Goal: Transaction & Acquisition: Book appointment/travel/reservation

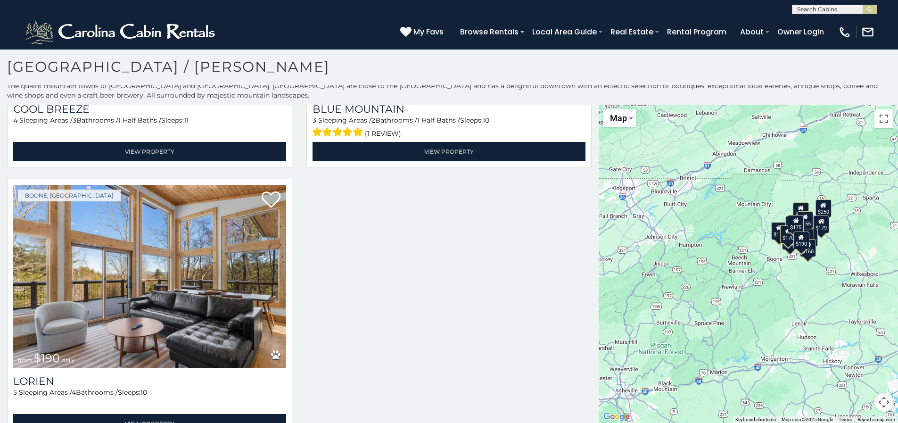
scroll to position [2127, 0]
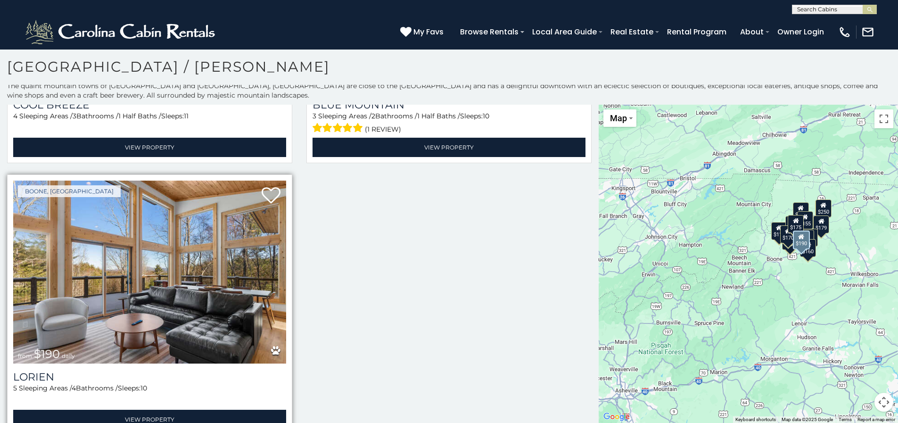
click at [65, 344] on span "from $190 daily" at bounding box center [46, 353] width 66 height 19
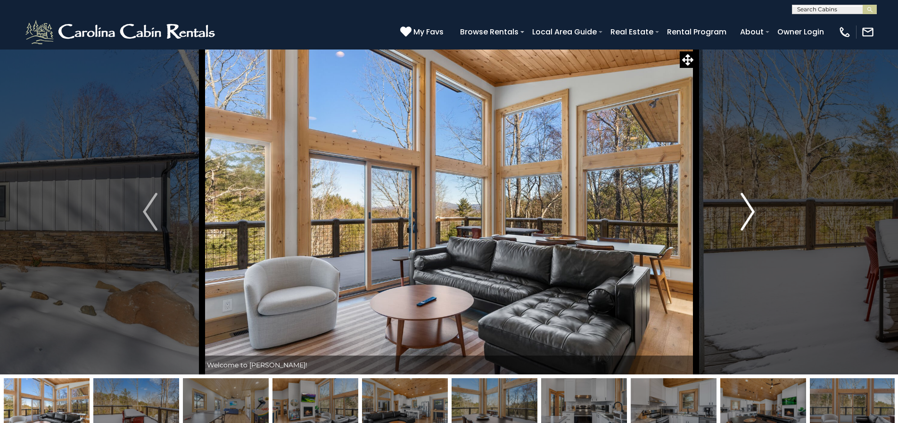
click at [747, 214] on img "Next" at bounding box center [747, 212] width 14 height 38
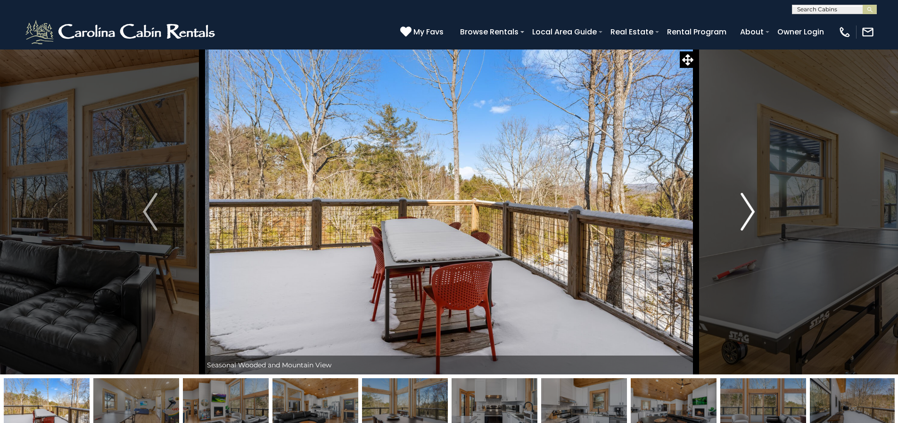
click at [745, 214] on img "Next" at bounding box center [747, 212] width 14 height 38
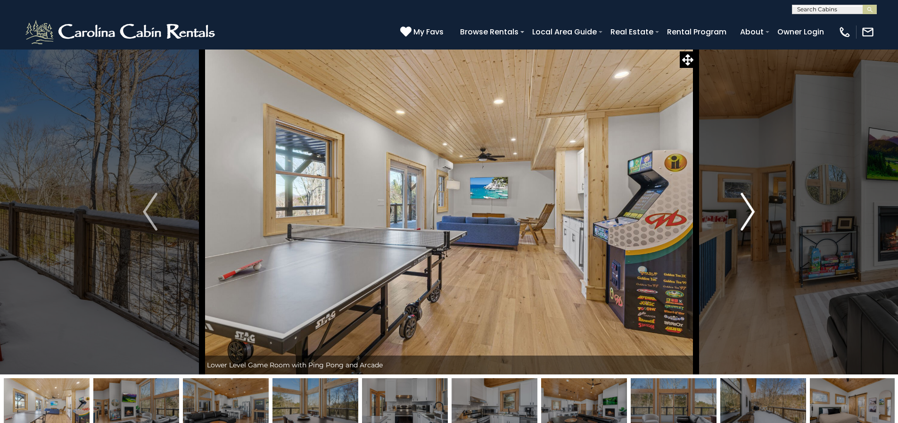
click at [746, 215] on img "Next" at bounding box center [747, 212] width 14 height 38
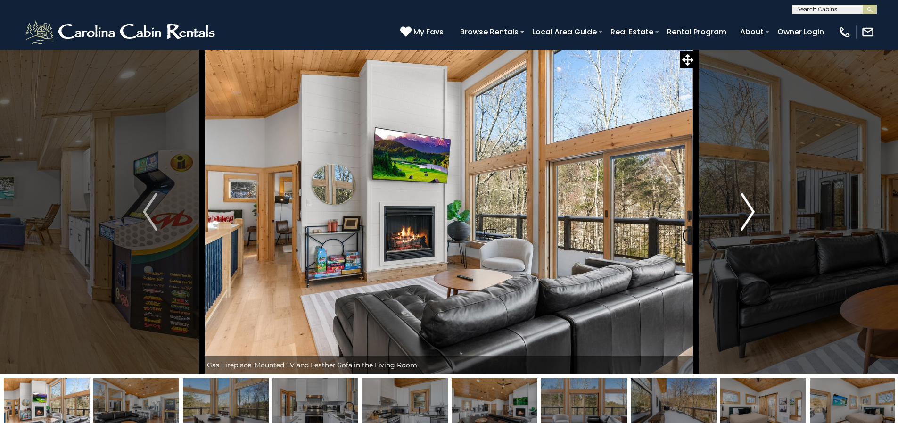
click at [747, 212] on img "Next" at bounding box center [747, 212] width 14 height 38
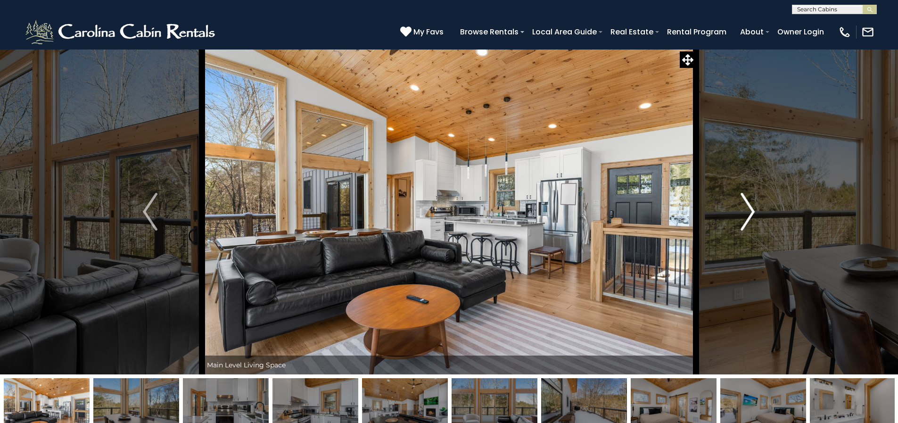
click at [747, 212] on img "Next" at bounding box center [747, 212] width 14 height 38
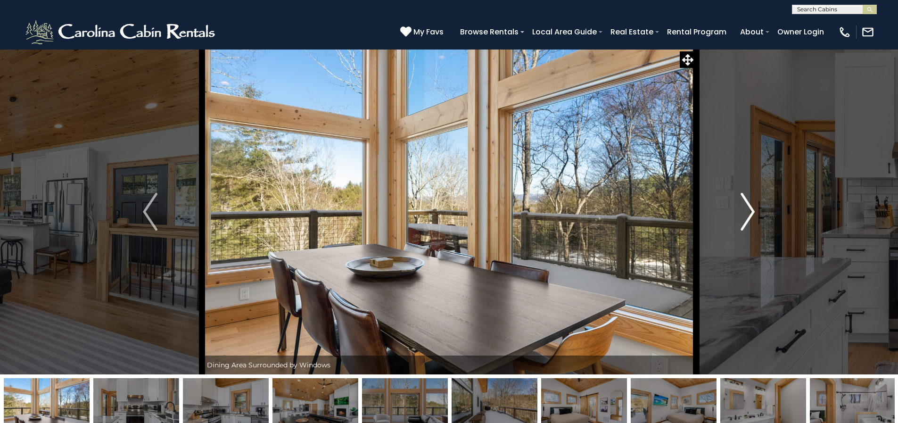
click at [747, 212] on img "Next" at bounding box center [747, 212] width 14 height 38
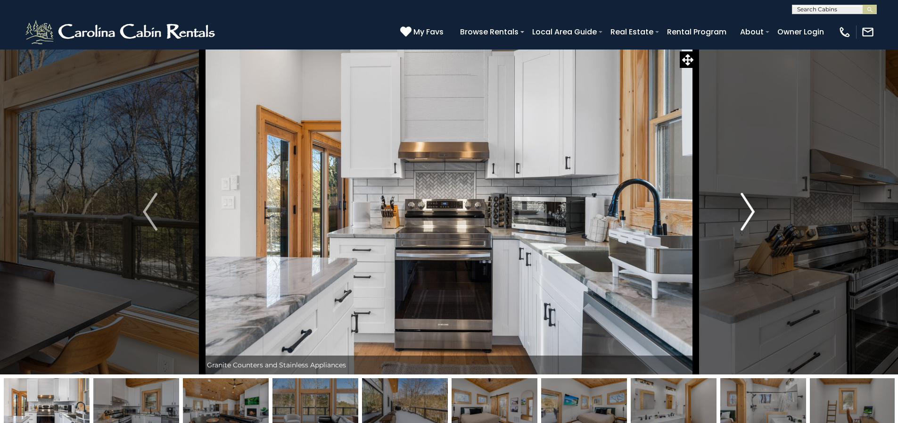
click at [747, 212] on img "Next" at bounding box center [747, 212] width 14 height 38
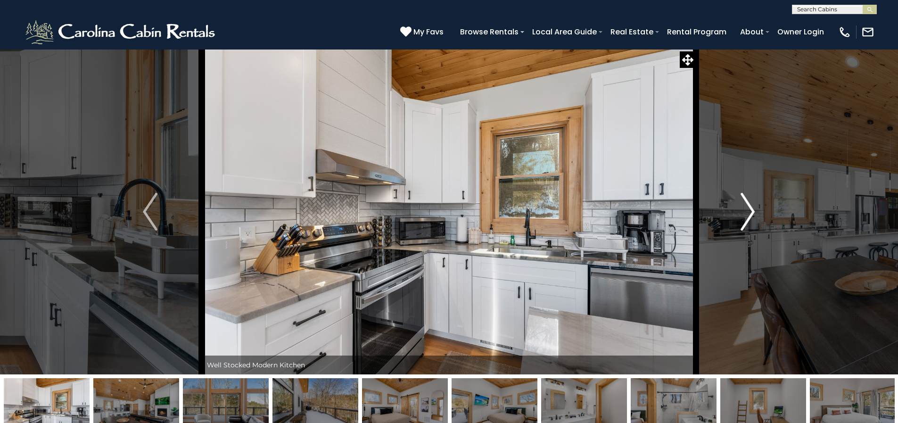
click at [747, 212] on img "Next" at bounding box center [747, 212] width 14 height 38
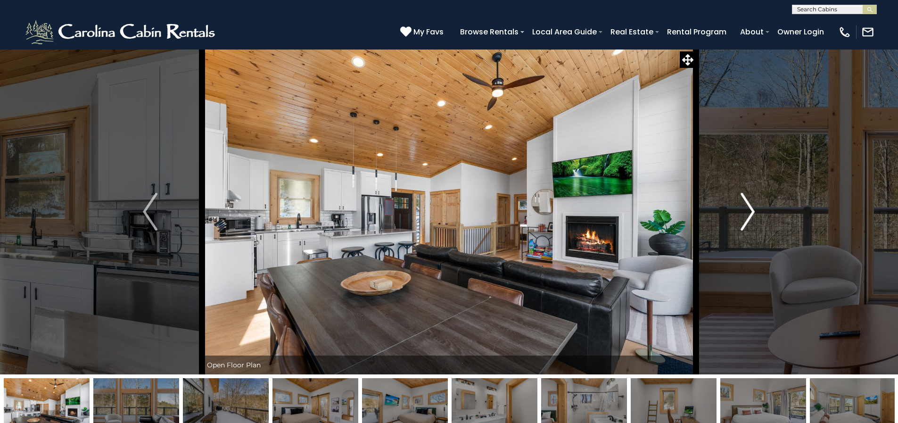
click at [747, 212] on img "Next" at bounding box center [747, 212] width 14 height 38
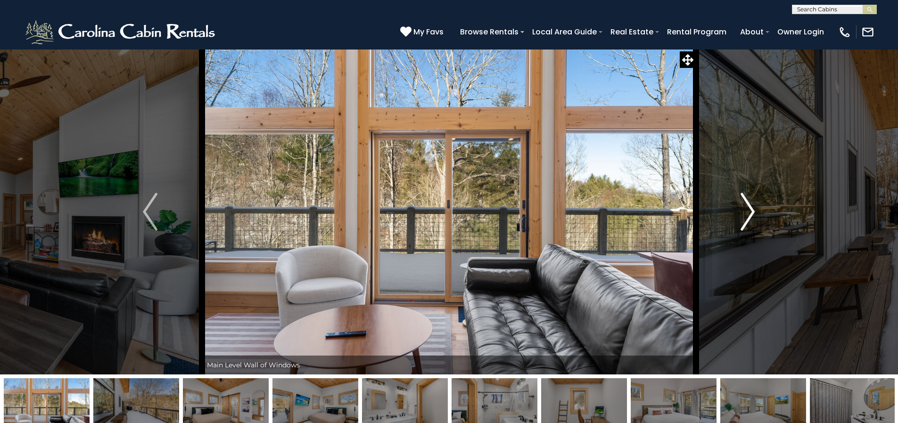
click at [747, 212] on img "Next" at bounding box center [747, 212] width 14 height 38
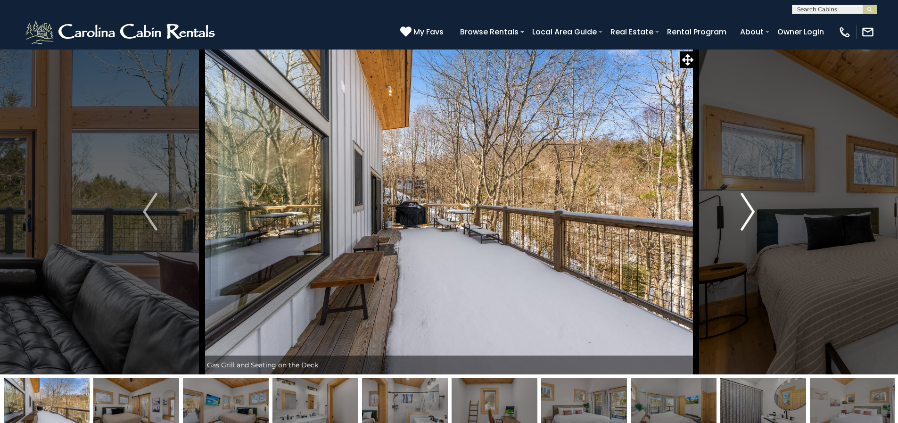
click at [747, 212] on img "Next" at bounding box center [747, 212] width 14 height 38
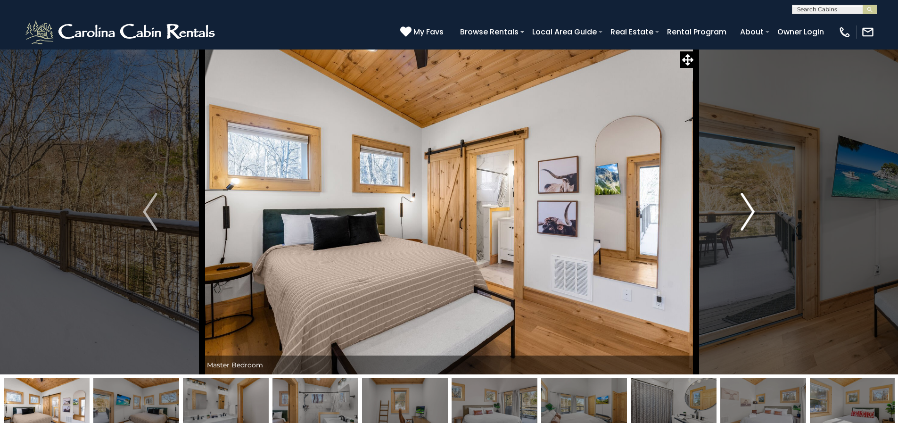
click at [747, 212] on img "Next" at bounding box center [747, 212] width 14 height 38
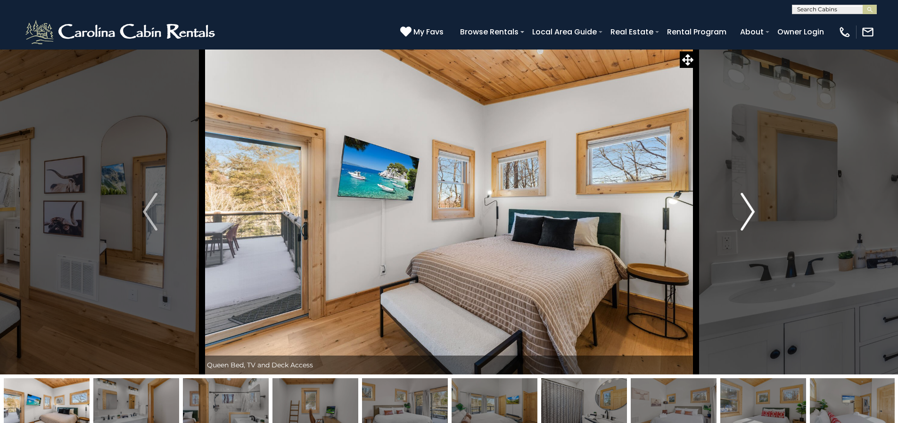
click at [747, 212] on img "Next" at bounding box center [747, 212] width 14 height 38
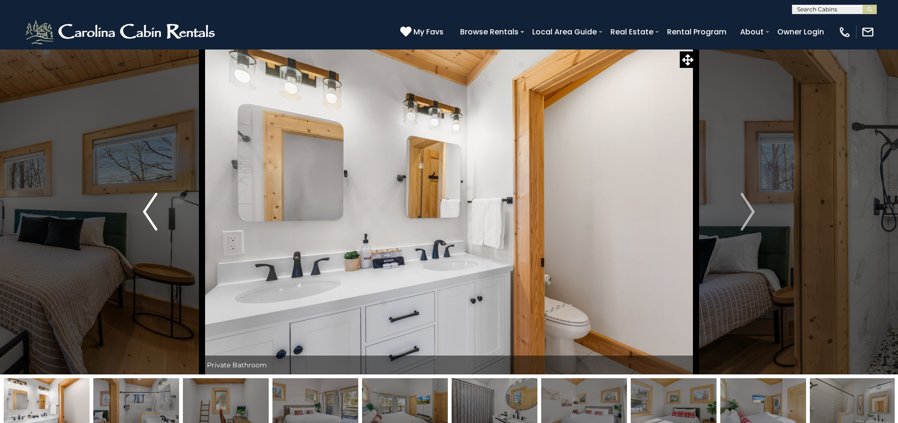
click at [144, 212] on img "Previous" at bounding box center [150, 212] width 14 height 38
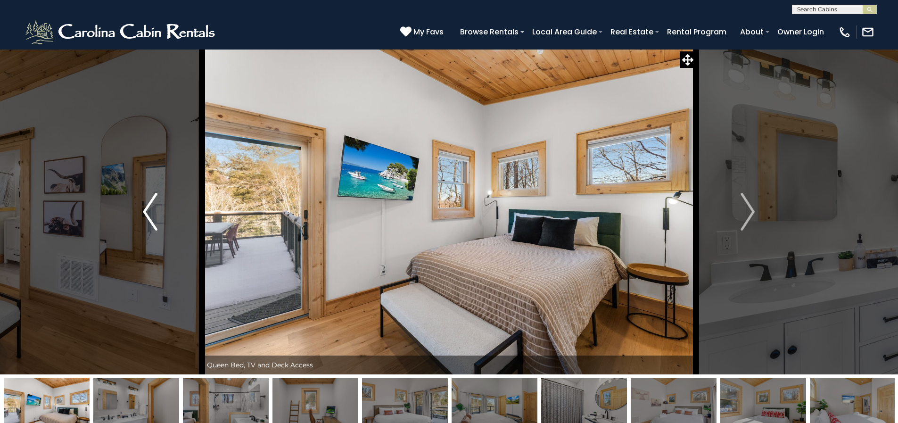
click at [150, 212] on img "Previous" at bounding box center [150, 212] width 14 height 38
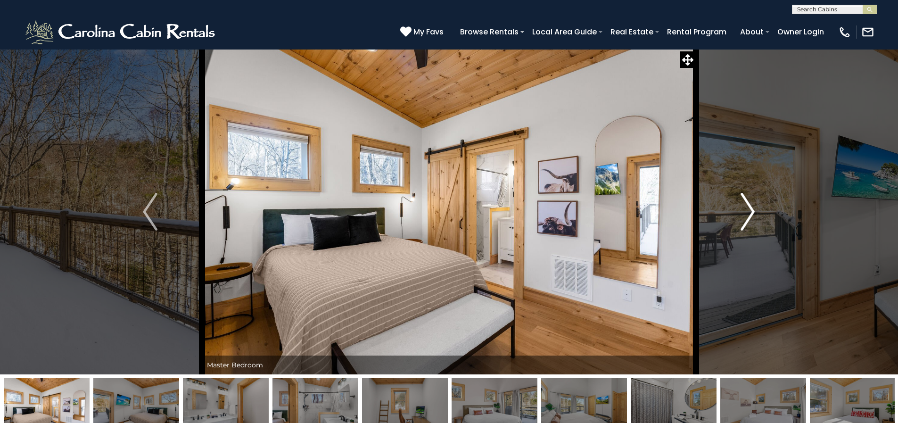
click at [752, 200] on img "Next" at bounding box center [747, 212] width 14 height 38
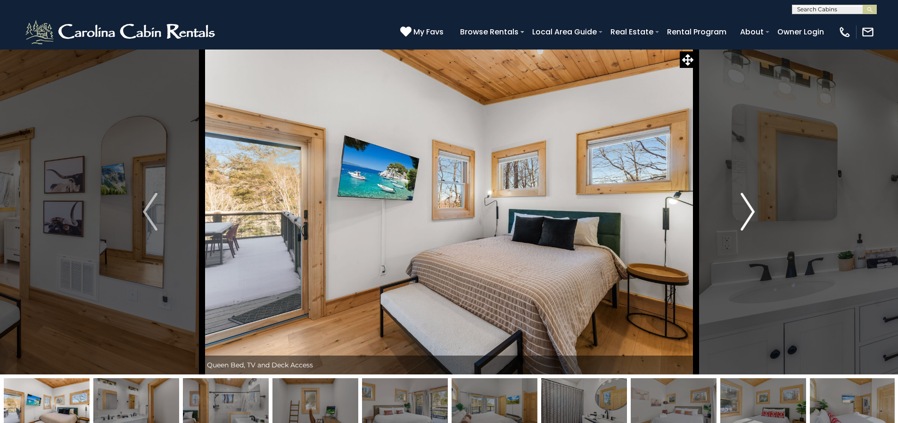
click at [745, 209] on img "Next" at bounding box center [747, 212] width 14 height 38
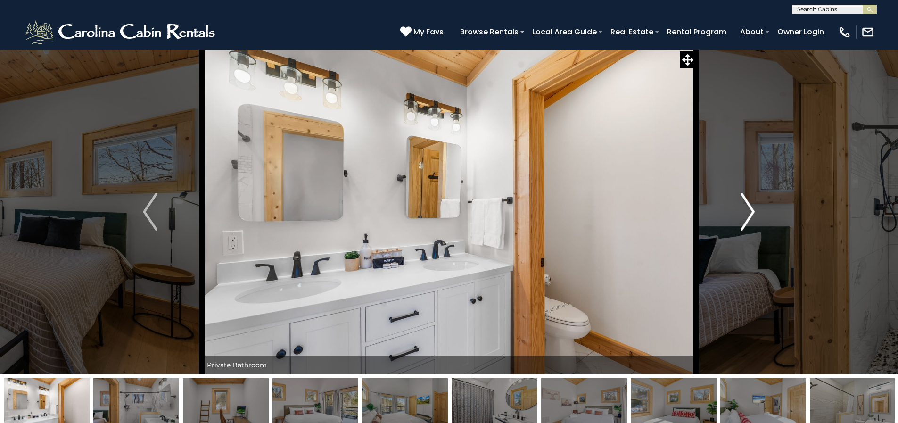
click at [745, 209] on img "Next" at bounding box center [747, 212] width 14 height 38
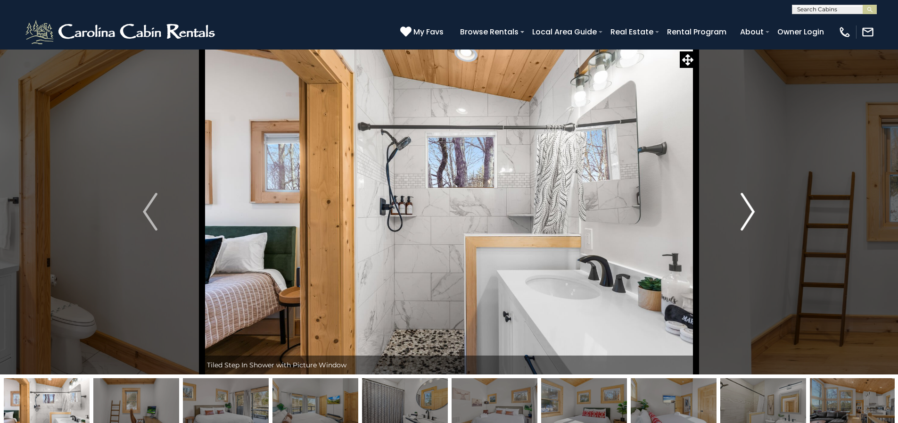
click at [750, 211] on img "Next" at bounding box center [747, 212] width 14 height 38
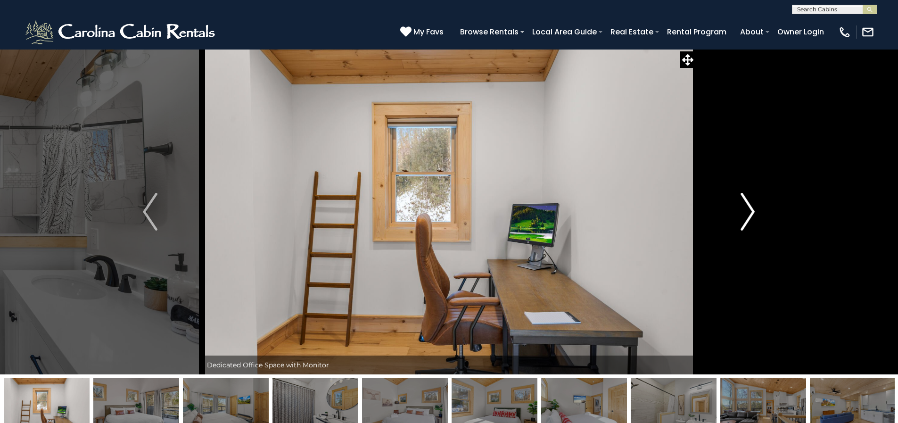
click at [749, 215] on img "Next" at bounding box center [747, 212] width 14 height 38
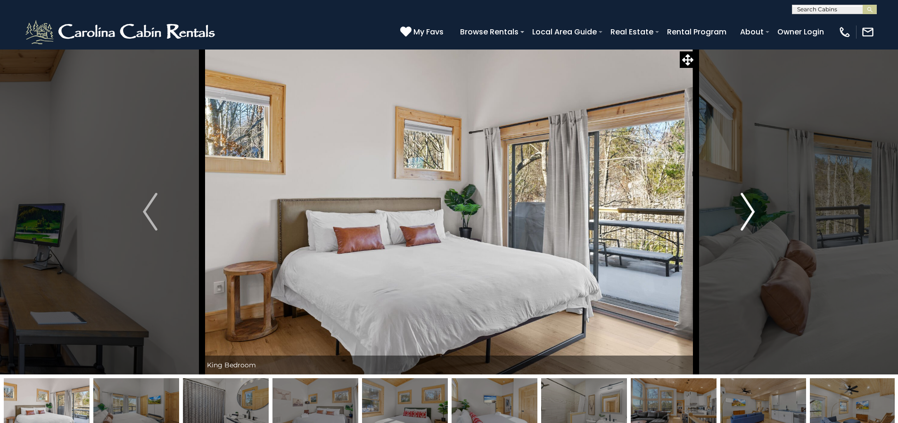
click at [747, 213] on img "Next" at bounding box center [747, 212] width 14 height 38
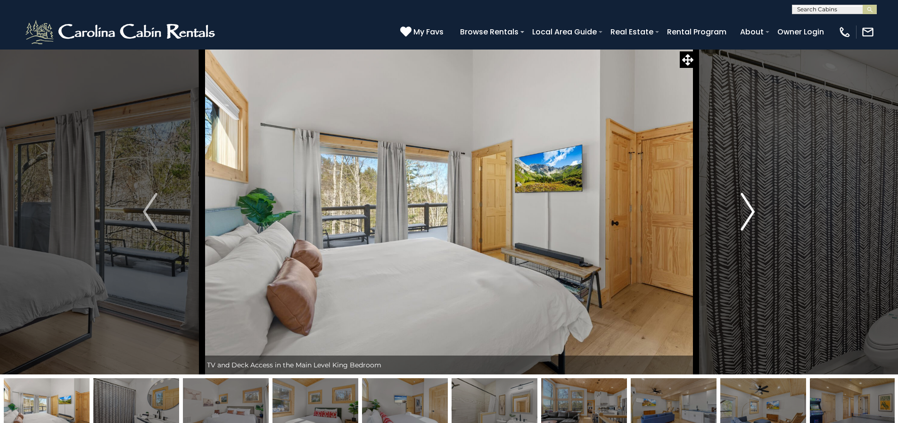
click at [745, 214] on img "Next" at bounding box center [747, 212] width 14 height 38
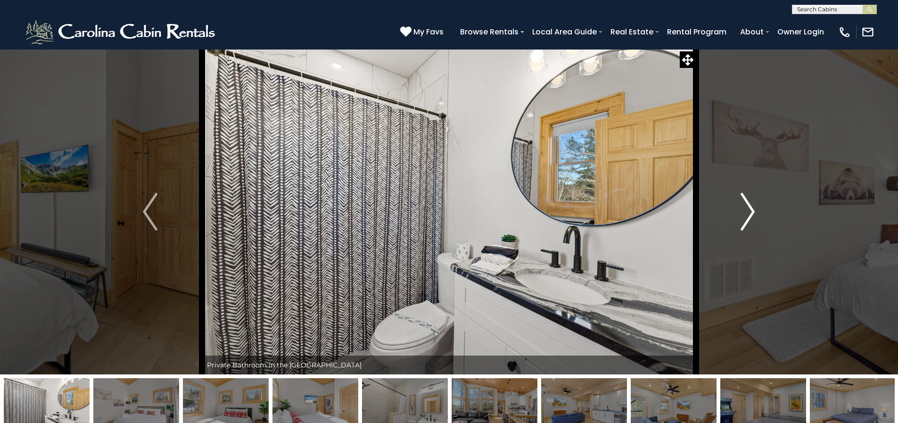
click at [745, 214] on img "Next" at bounding box center [747, 212] width 14 height 38
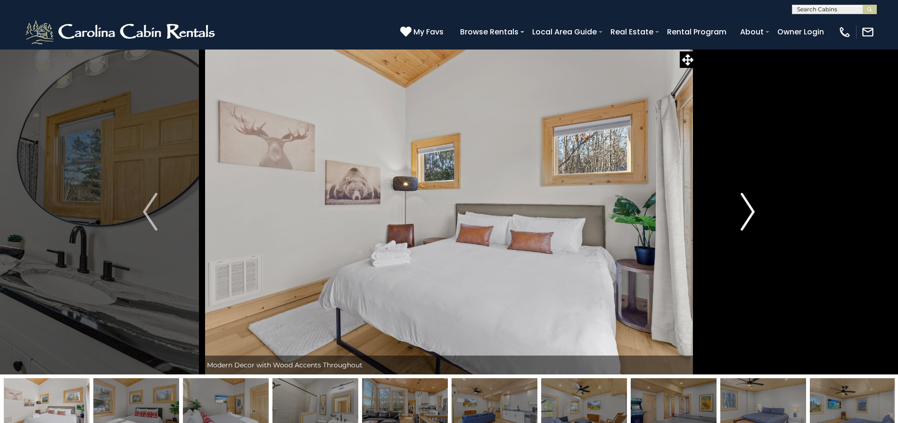
click at [746, 214] on img "Next" at bounding box center [747, 212] width 14 height 38
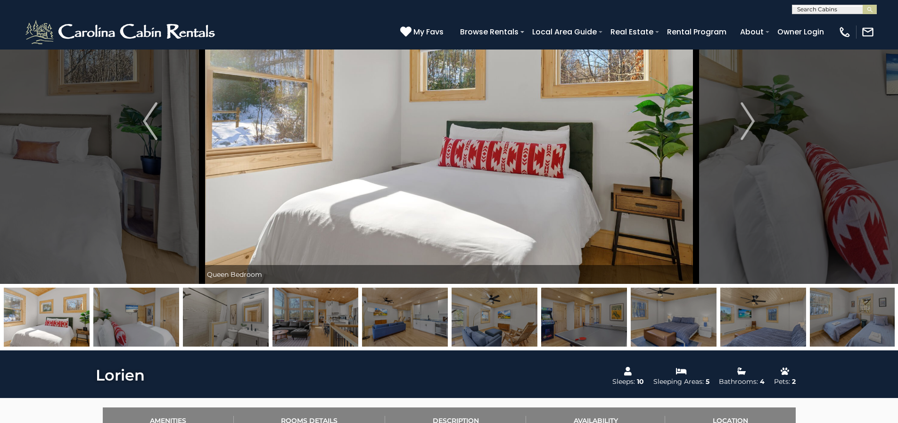
scroll to position [94, 0]
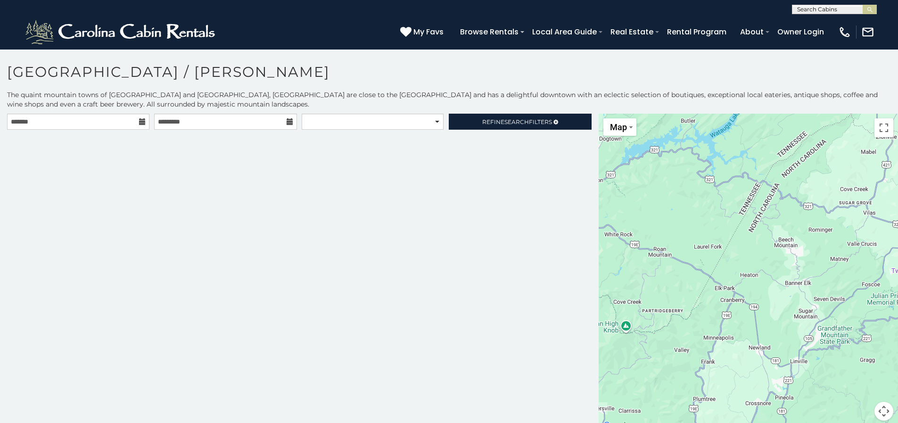
scroll to position [5, 0]
